Goal: Find specific page/section: Find specific page/section

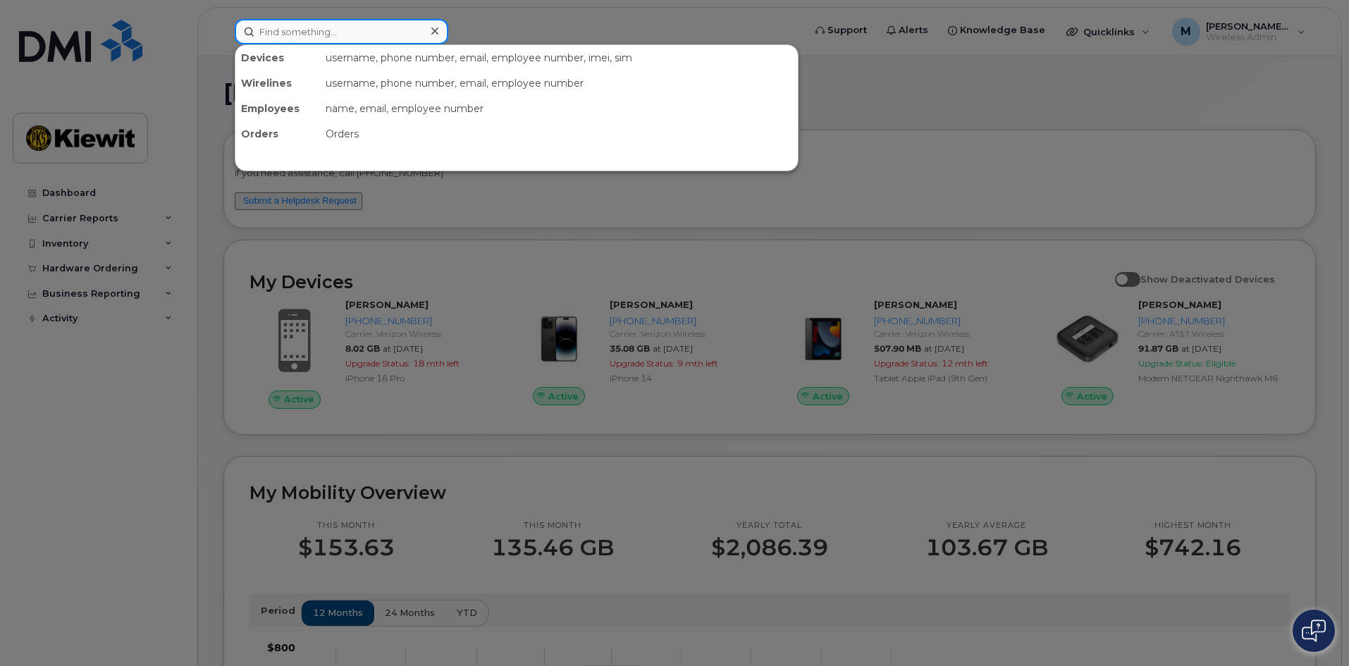
click at [301, 30] on input at bounding box center [342, 31] width 214 height 25
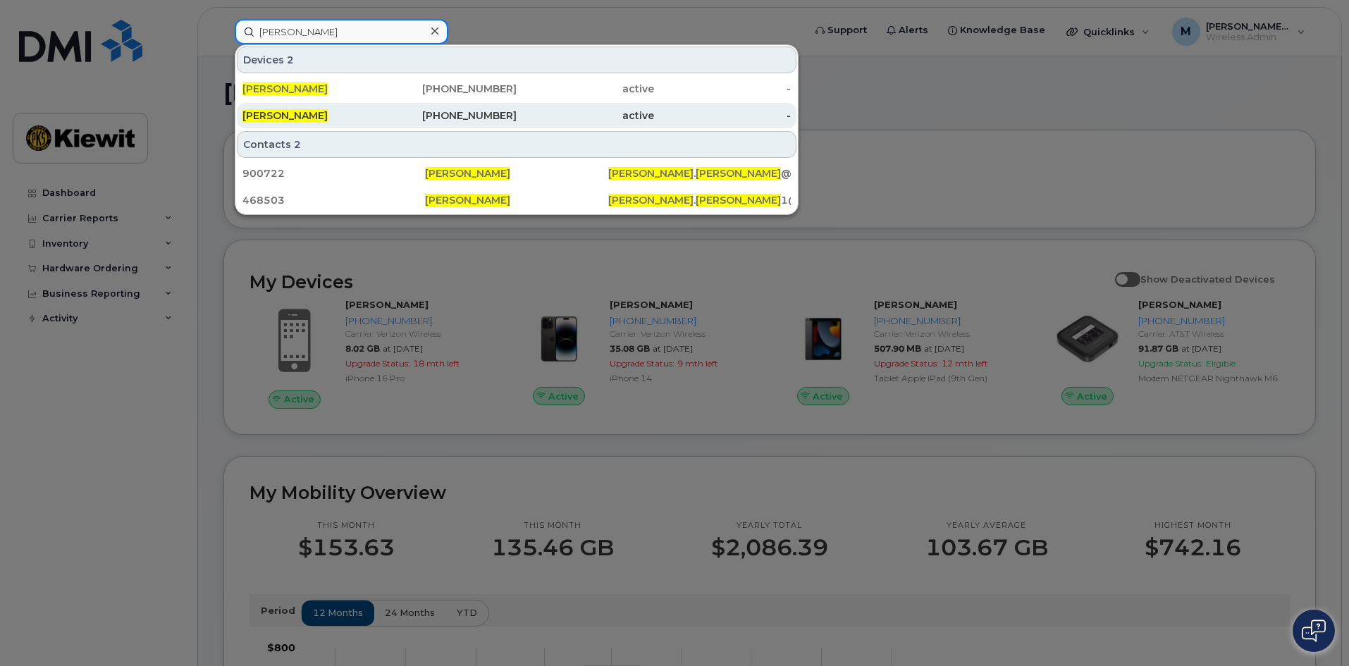
type input "[PERSON_NAME]"
click at [436, 114] on div "[PHONE_NUMBER]" at bounding box center [448, 116] width 137 height 14
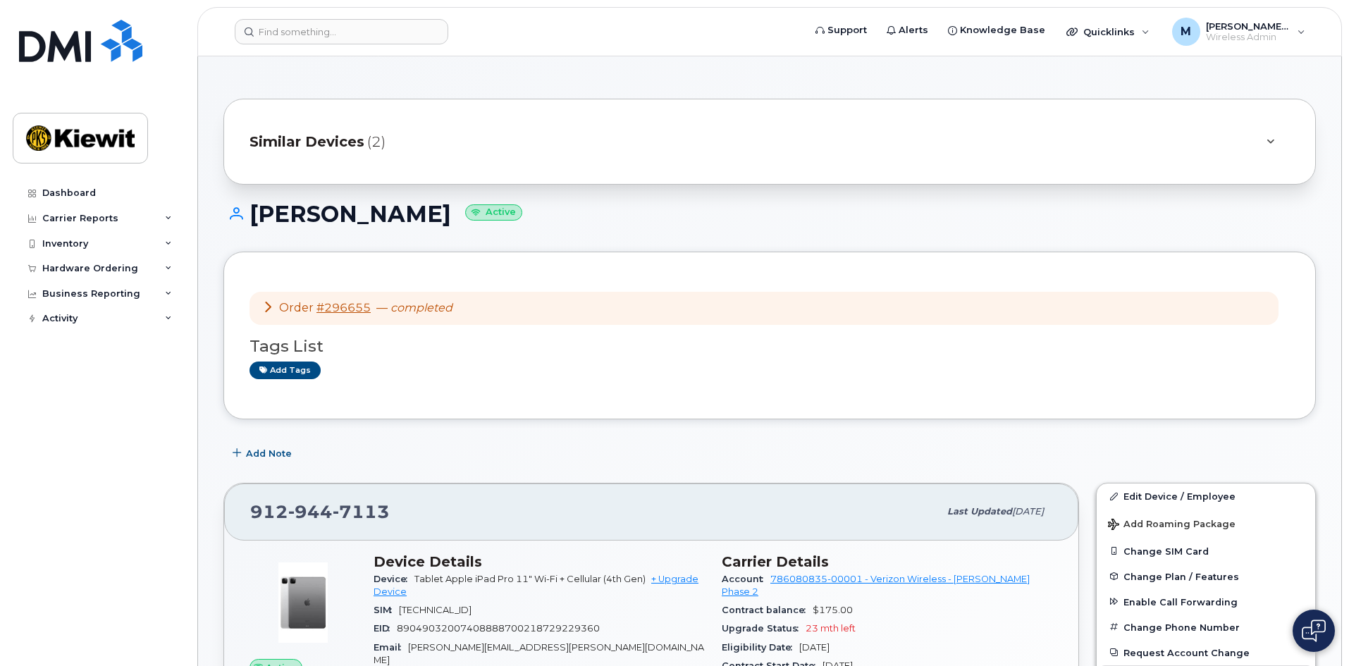
scroll to position [352, 0]
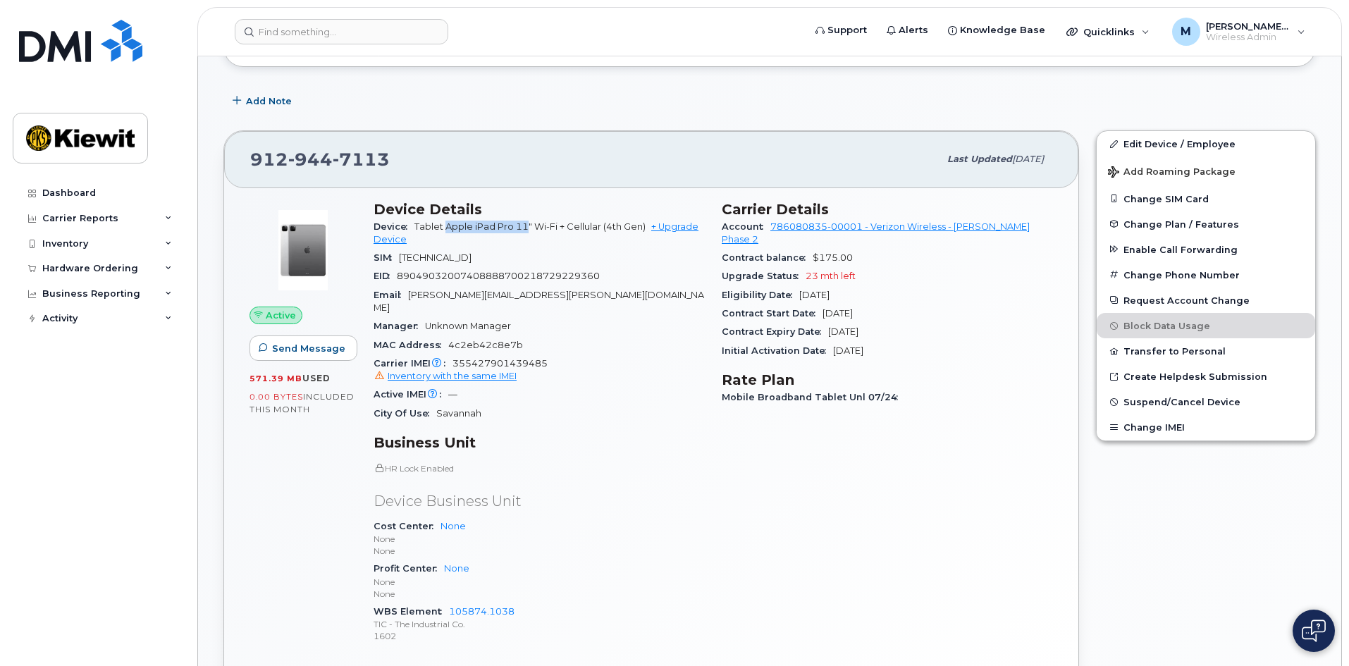
drag, startPoint x: 527, startPoint y: 225, endPoint x: 445, endPoint y: 224, distance: 81.8
click at [445, 224] on span "Tablet Apple iPad Pro 11" Wi-Fi + Cellular (4th Gen)" at bounding box center [530, 226] width 231 height 11
copy span "Apple iPad Pro 11"
drag, startPoint x: 817, startPoint y: 297, endPoint x: 895, endPoint y: 310, distance: 78.6
click at [875, 305] on div "Contract Start Date Jul 24, 2025" at bounding box center [887, 314] width 331 height 18
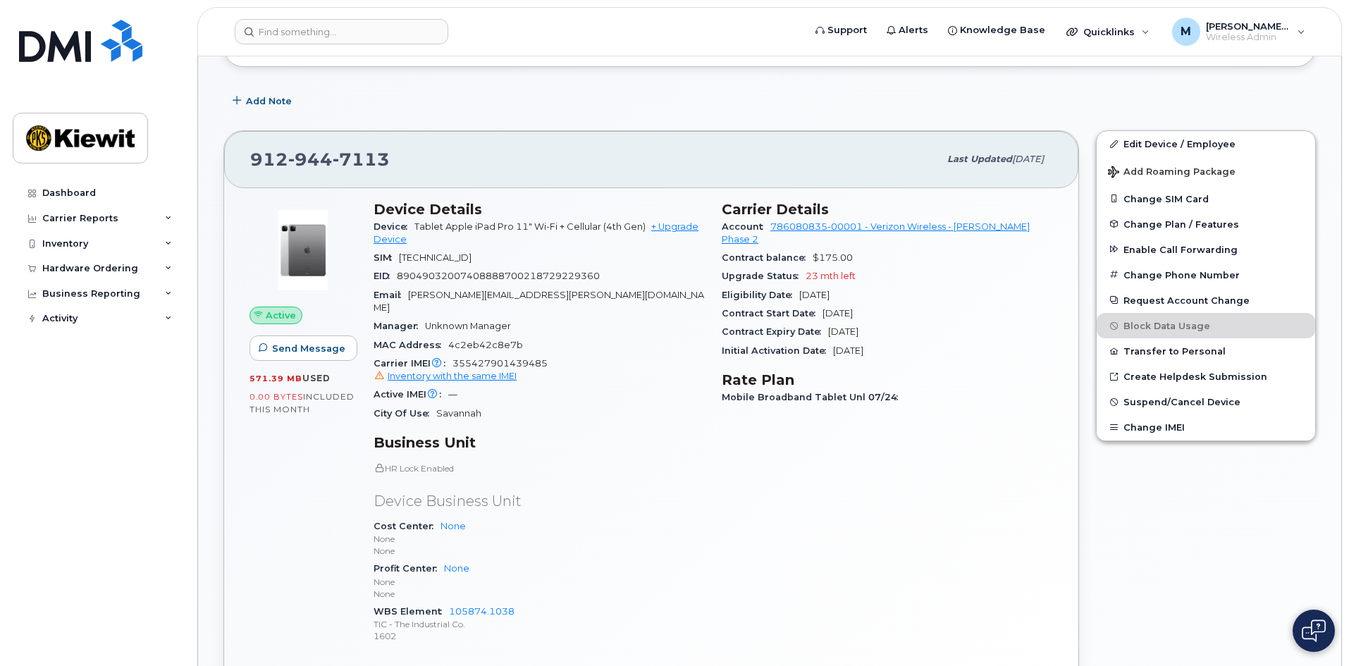
click at [895, 323] on div "Contract Expiry Date Jul 24, 2027" at bounding box center [887, 332] width 331 height 18
drag, startPoint x: 527, startPoint y: 226, endPoint x: 424, endPoint y: 234, distance: 103.2
click at [424, 234] on div "Device Tablet Apple iPad Pro 11" Wi-Fi + Cellular (4th Gen) + Upgrade Device" at bounding box center [539, 234] width 331 height 32
click at [478, 241] on div "Device Tablet Apple iPad Pro 11" Wi-Fi + Cellular (4th Gen) + Upgrade Device" at bounding box center [539, 234] width 331 height 32
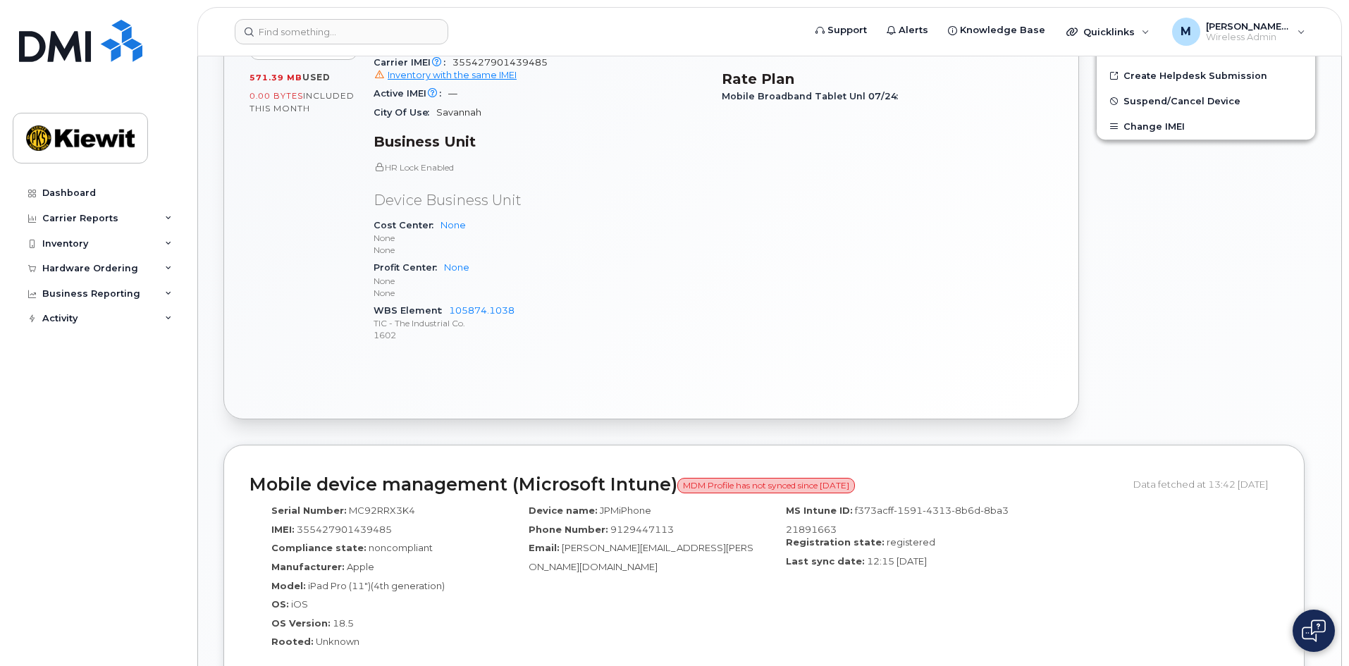
scroll to position [846, 0]
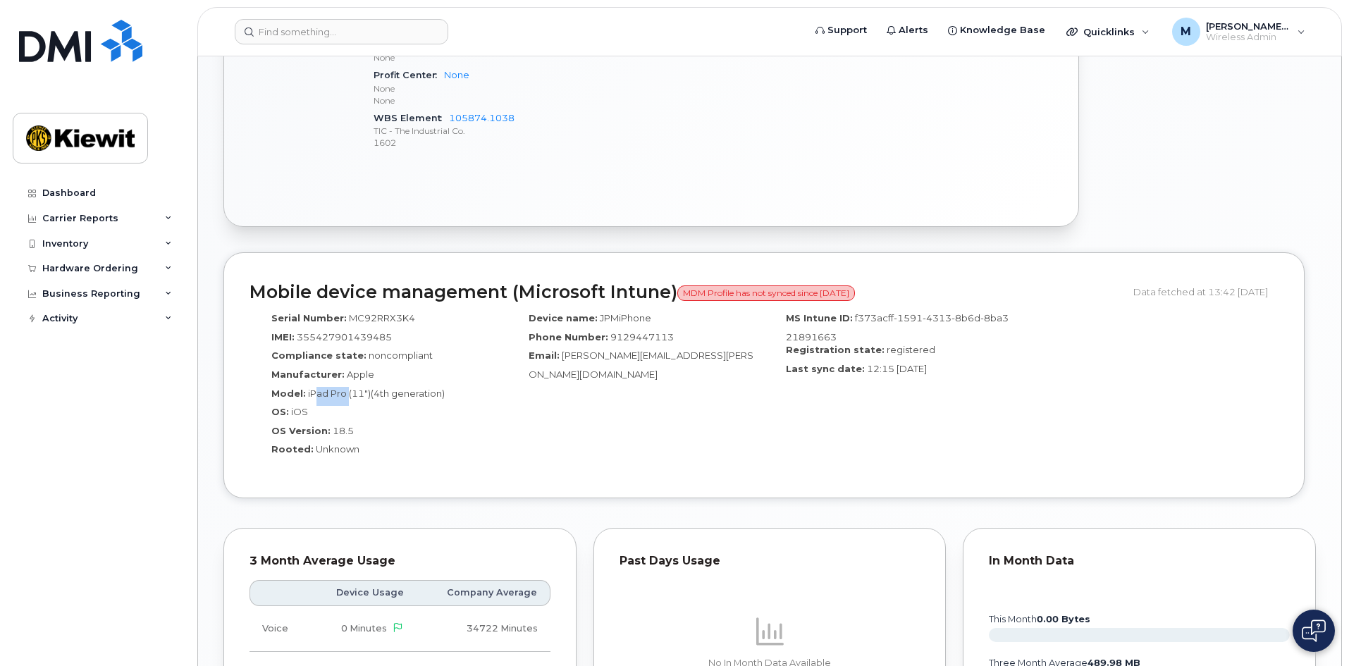
drag, startPoint x: 315, startPoint y: 384, endPoint x: 348, endPoint y: 384, distance: 33.1
click at [348, 388] on span "iPad Pro (11")(4th generation)" at bounding box center [376, 393] width 137 height 11
drag, startPoint x: 836, startPoint y: 338, endPoint x: 878, endPoint y: 336, distance: 41.7
click at [878, 343] on div "Registration state: registered" at bounding box center [893, 352] width 236 height 19
click at [883, 363] on span "12:15 [DATE]" at bounding box center [897, 368] width 60 height 11
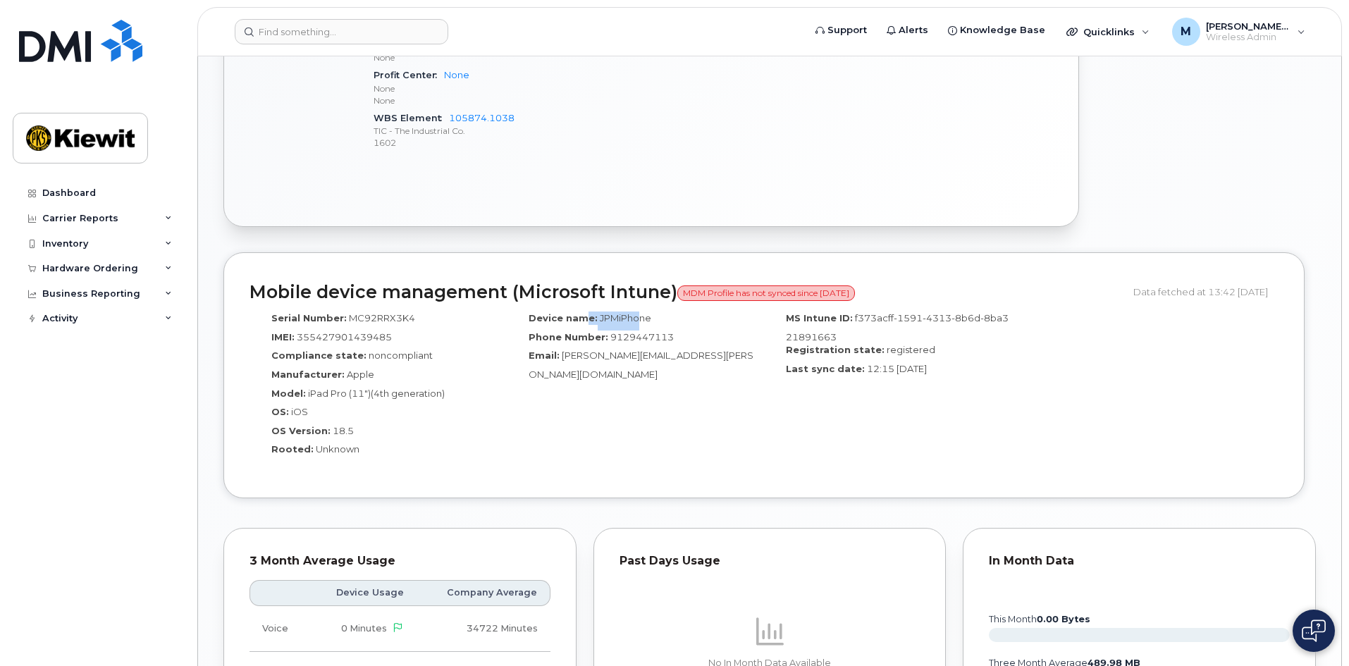
drag, startPoint x: 601, startPoint y: 305, endPoint x: 651, endPoint y: 314, distance: 50.1
click at [642, 312] on div "Device name: JPMiPhone" at bounding box center [635, 321] width 236 height 19
click at [668, 331] on span "9129447113" at bounding box center [641, 336] width 63 height 11
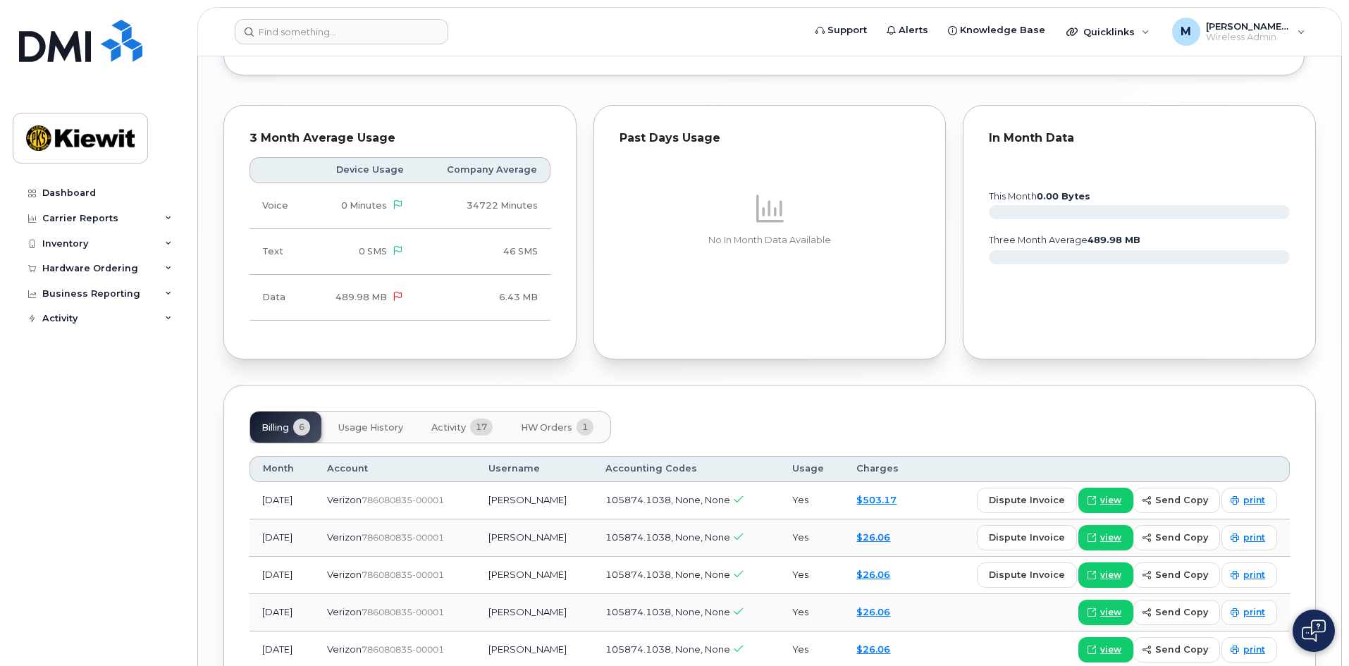
scroll to position [1339, 0]
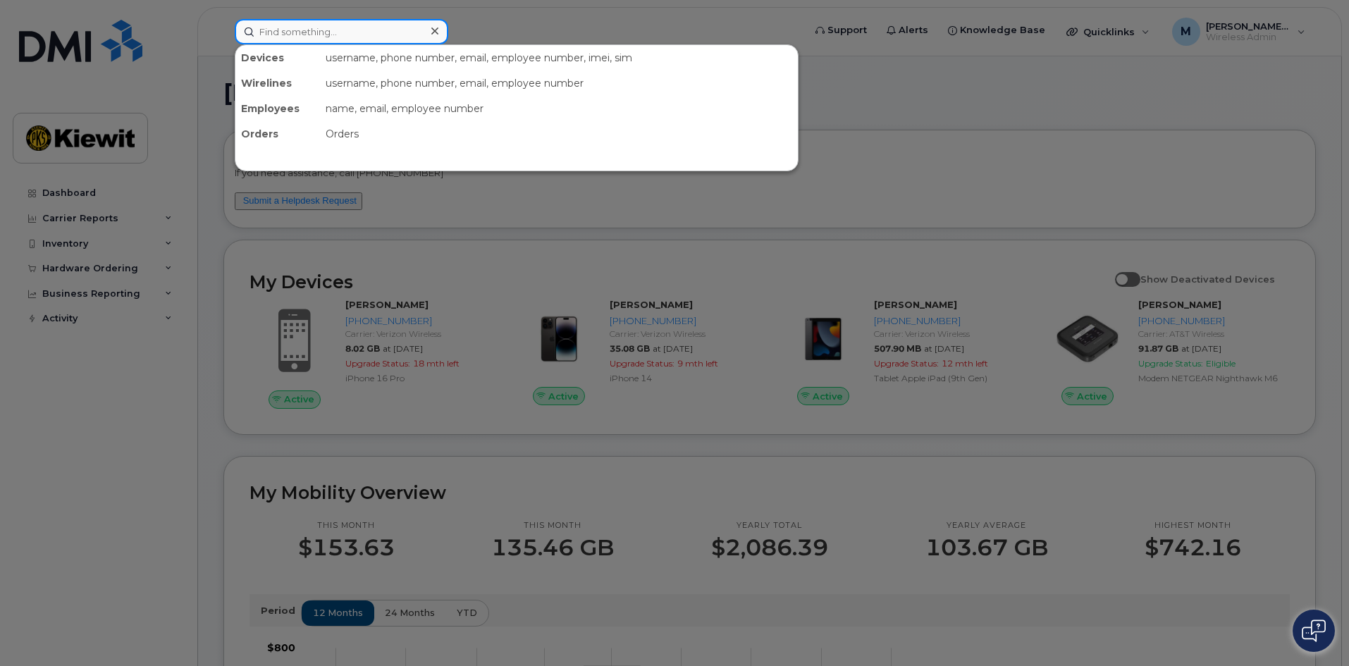
click at [309, 39] on input at bounding box center [342, 31] width 214 height 25
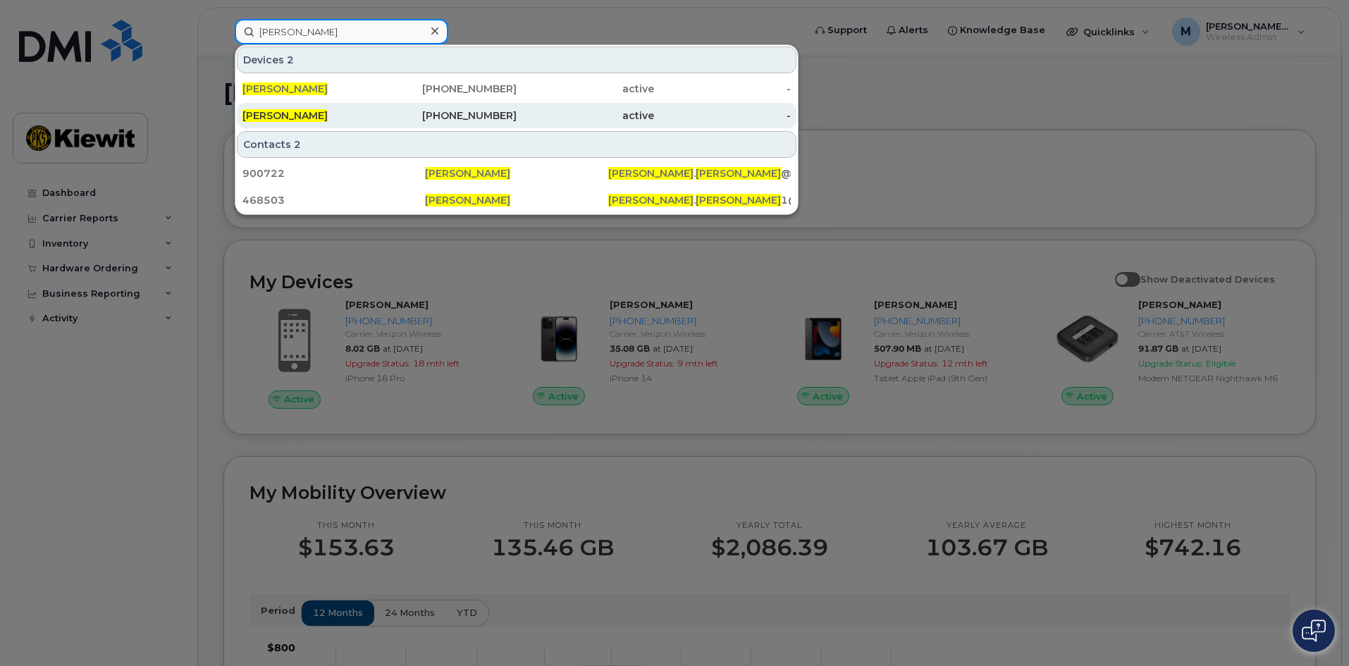
type input "john maher"
click at [327, 112] on div "[PERSON_NAME]" at bounding box center [311, 116] width 137 height 14
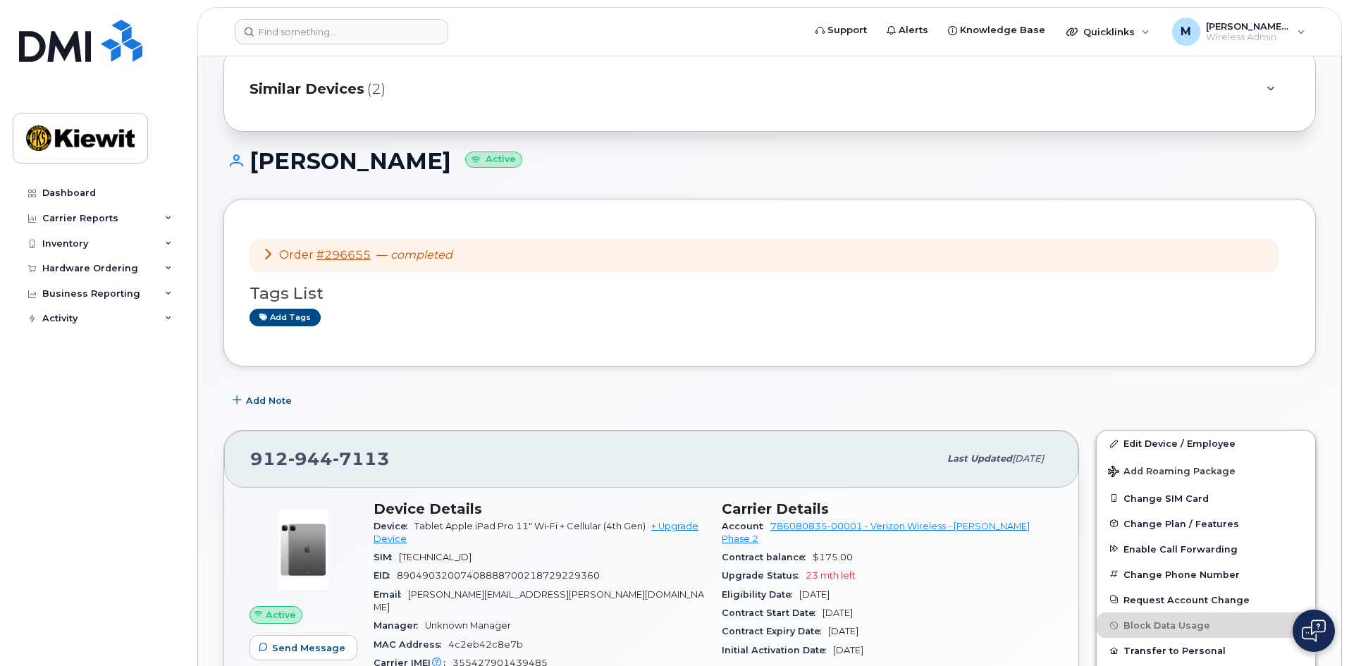
scroll to position [141, 0]
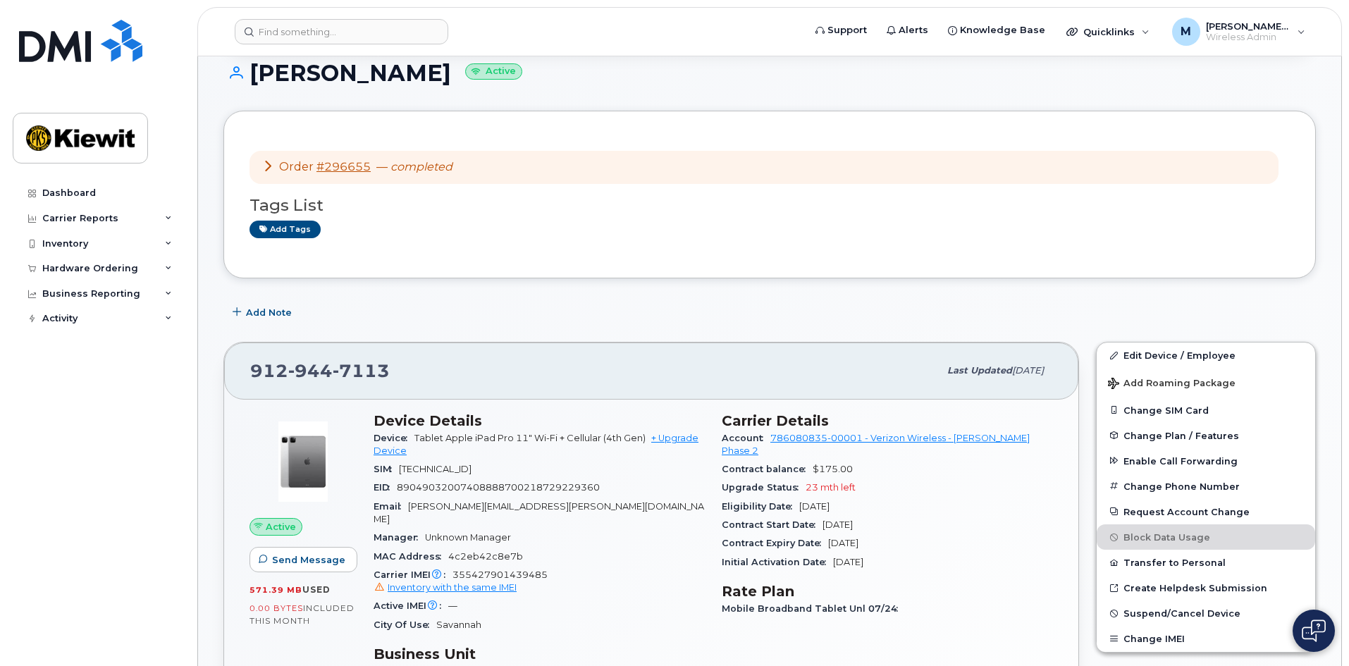
click at [438, 300] on div "Add Note" at bounding box center [769, 312] width 1093 height 25
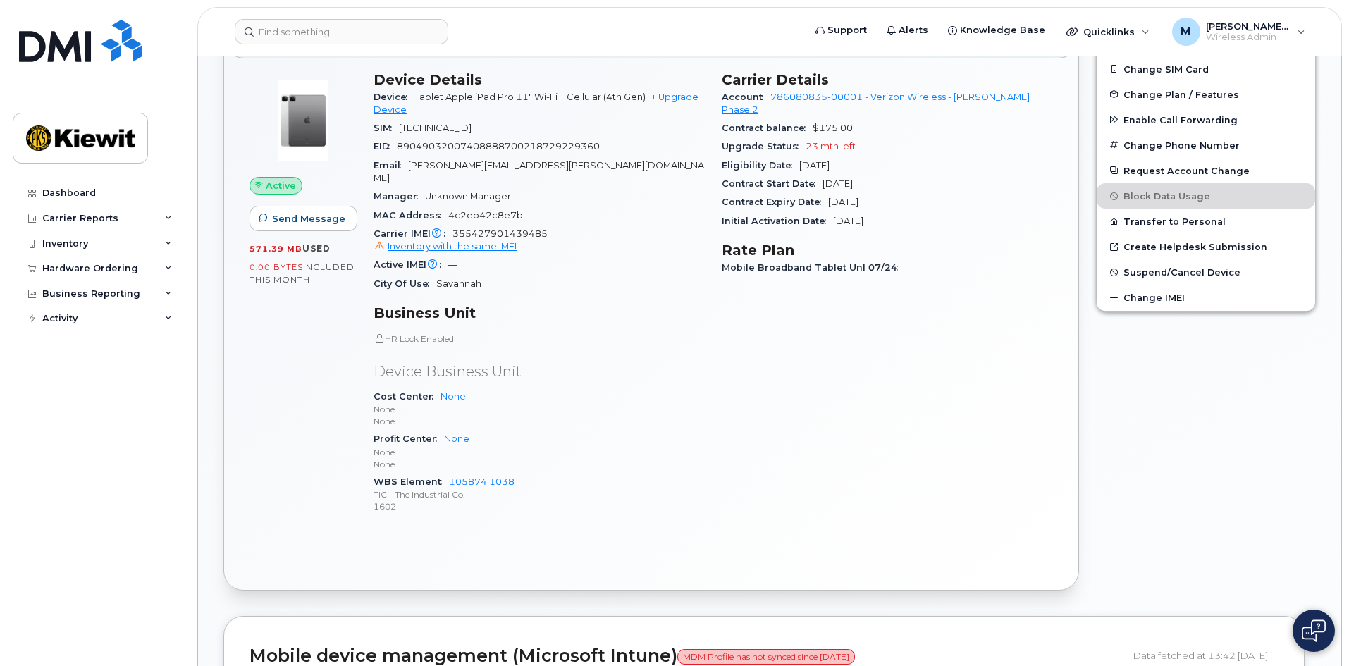
scroll to position [493, 0]
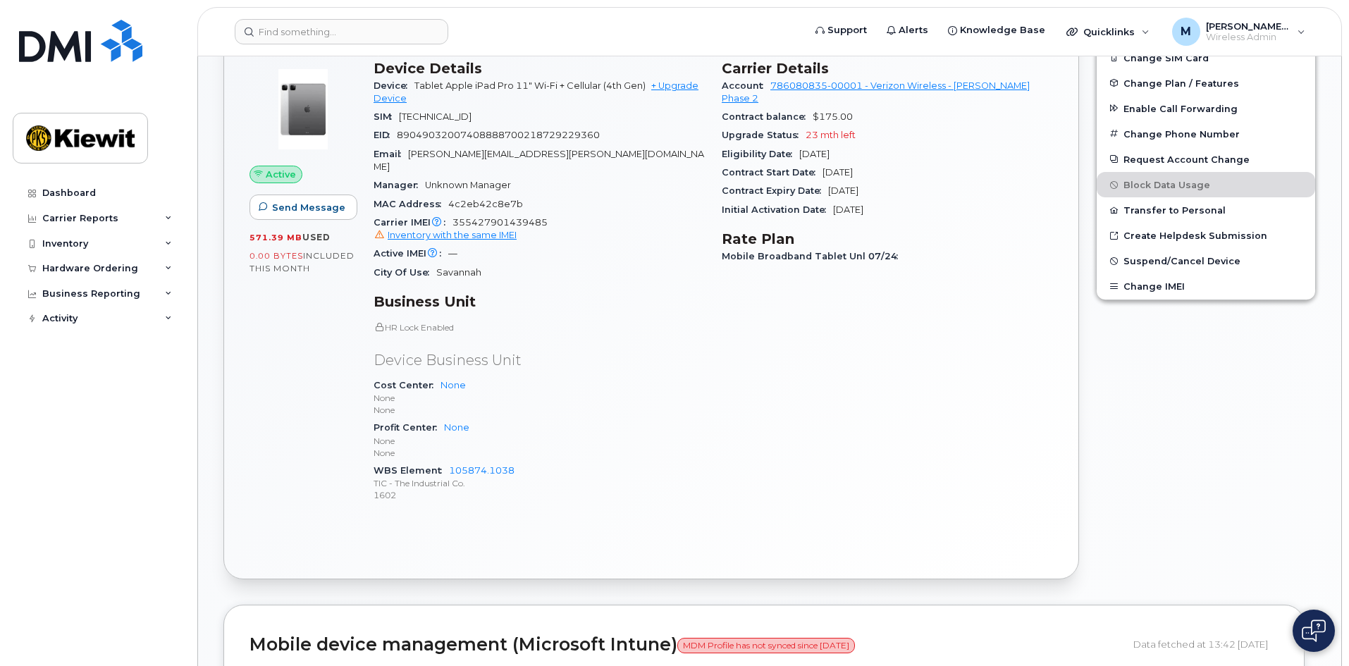
click at [1091, 405] on div "Edit Device / Employee Add Roaming Package Change SIM Card Change Plan / Featur…" at bounding box center [1206, 284] width 237 height 607
